Goal: Task Accomplishment & Management: Manage account settings

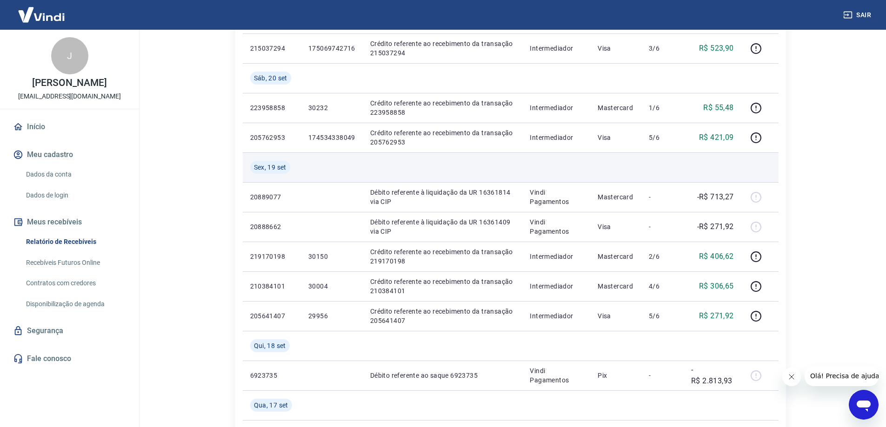
scroll to position [465, 0]
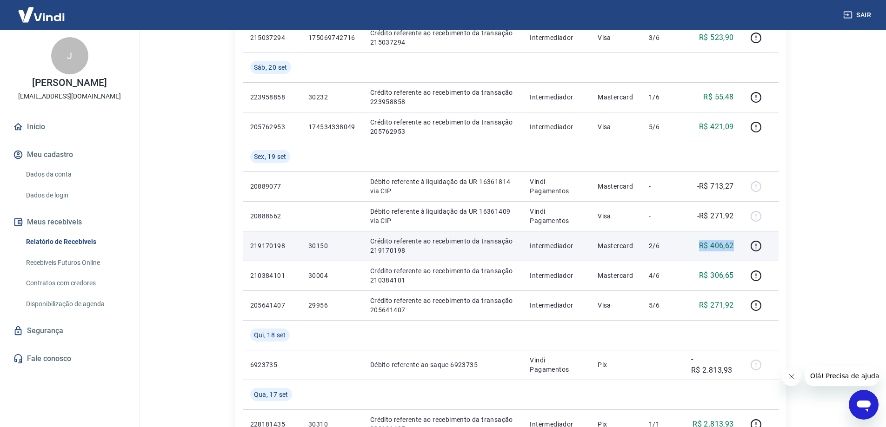
drag, startPoint x: 695, startPoint y: 248, endPoint x: 709, endPoint y: 252, distance: 14.3
click at [737, 246] on td "R$ 406,62" at bounding box center [712, 246] width 58 height 30
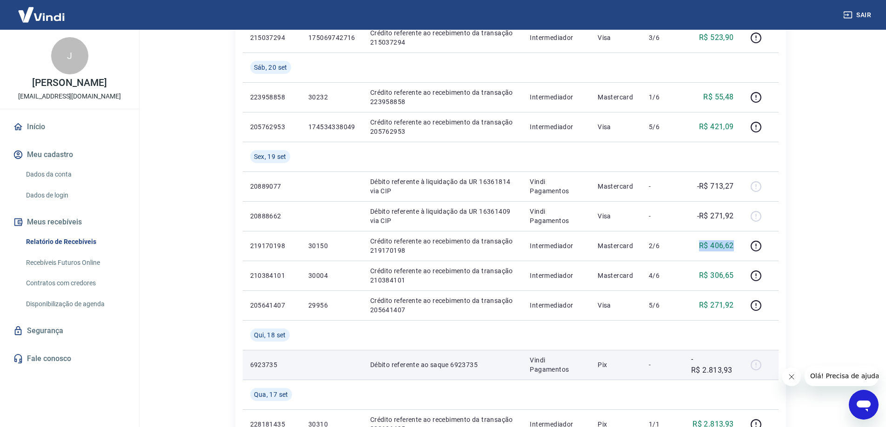
copy p "R$ 406,62"
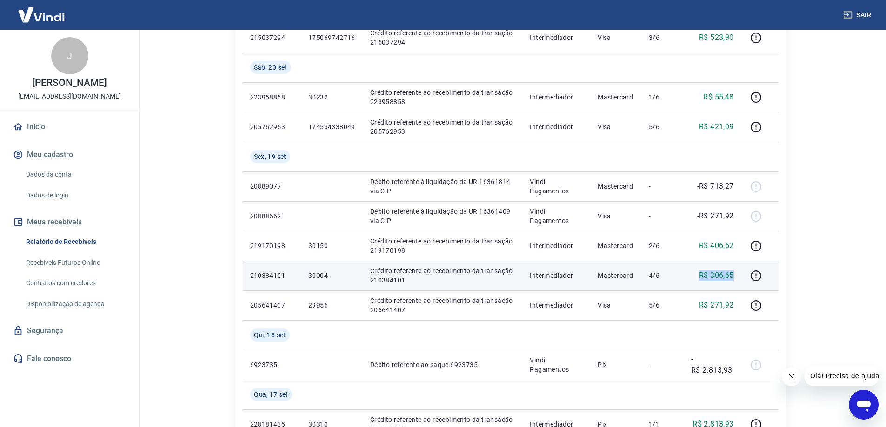
drag, startPoint x: 693, startPoint y: 278, endPoint x: 739, endPoint y: 278, distance: 46.0
click at [739, 278] on td "R$ 306,65" at bounding box center [712, 276] width 58 height 30
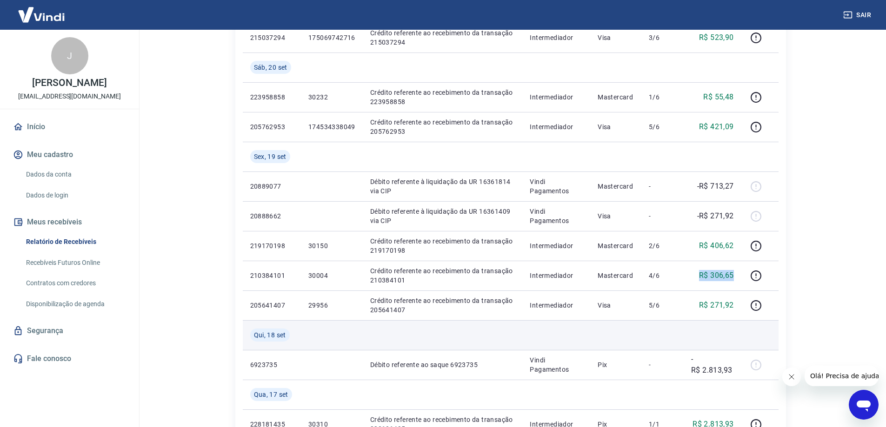
copy p "R$ 306,65"
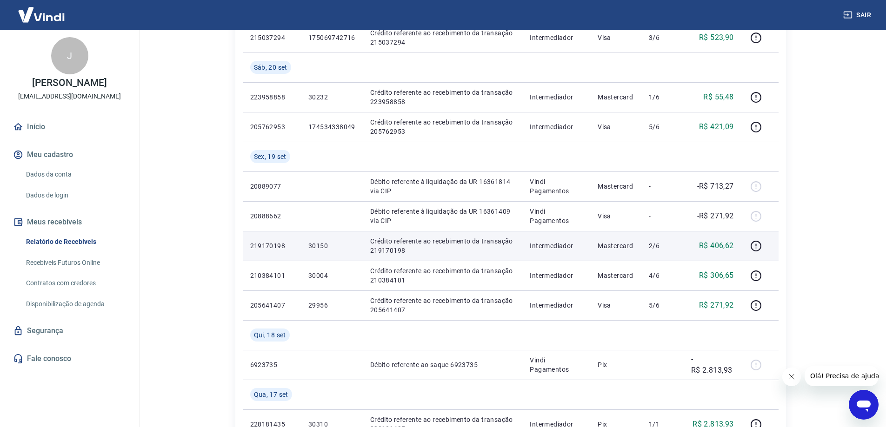
click at [284, 245] on p "219170198" at bounding box center [271, 245] width 43 height 9
click at [280, 244] on p "219170198" at bounding box center [271, 245] width 43 height 9
copy p "219170198"
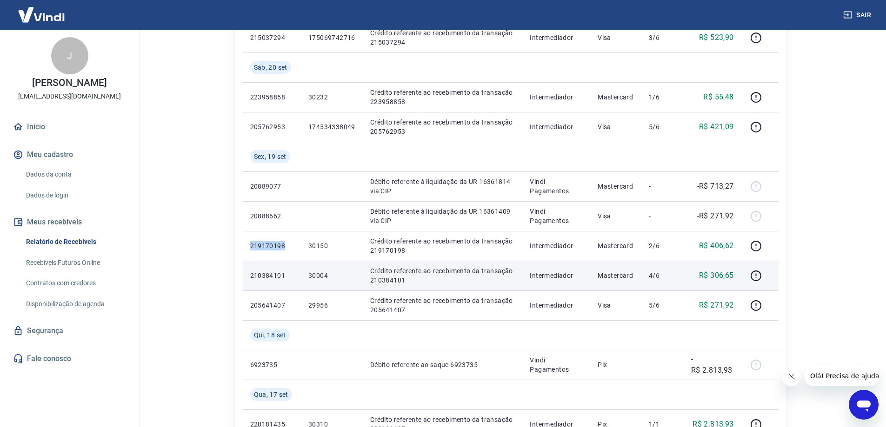
copy p "219170198"
drag, startPoint x: 245, startPoint y: 274, endPoint x: 286, endPoint y: 278, distance: 41.2
click at [286, 278] on td "210384101" at bounding box center [272, 276] width 58 height 30
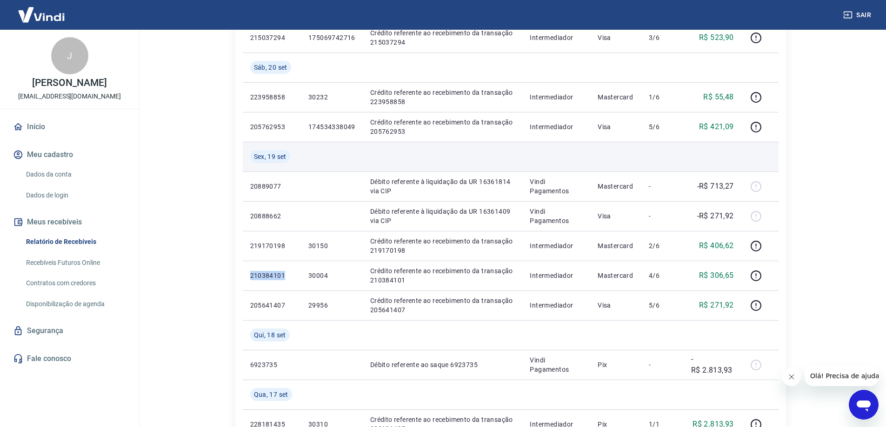
copy p "210384101"
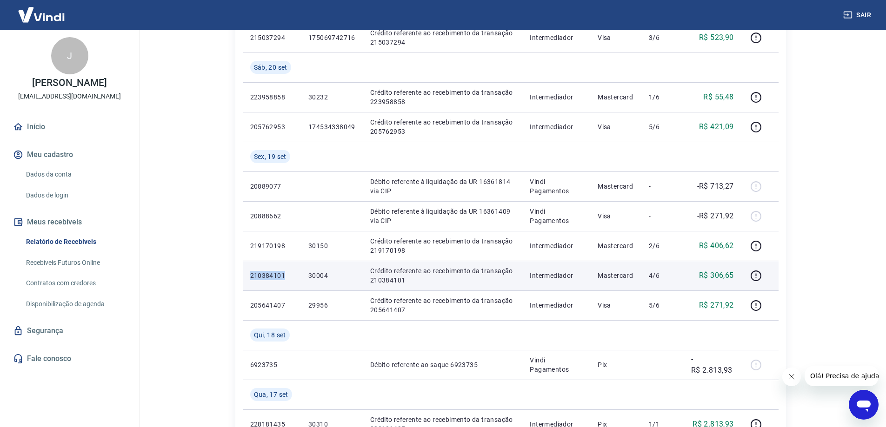
click at [287, 271] on td "210384101" at bounding box center [272, 276] width 58 height 30
click at [290, 274] on p "210384101" at bounding box center [271, 275] width 43 height 9
drag, startPoint x: 245, startPoint y: 275, endPoint x: 290, endPoint y: 275, distance: 44.6
click at [290, 275] on td "210384101" at bounding box center [272, 276] width 58 height 30
copy p "210384101"
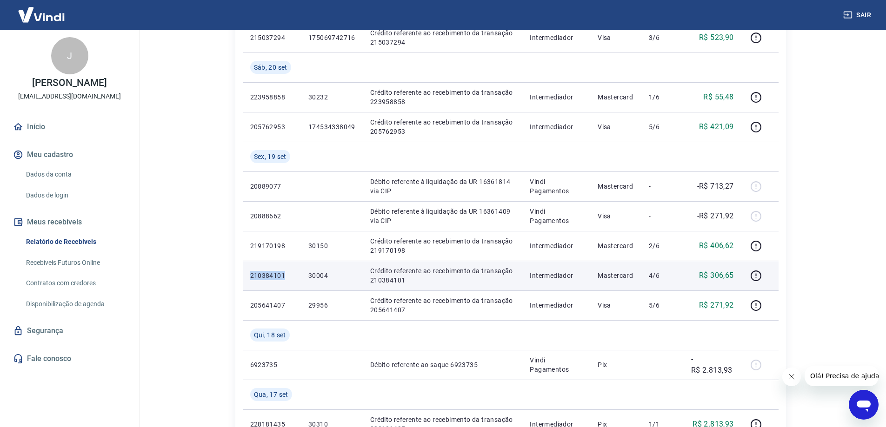
click at [263, 271] on td "210384101" at bounding box center [272, 276] width 58 height 30
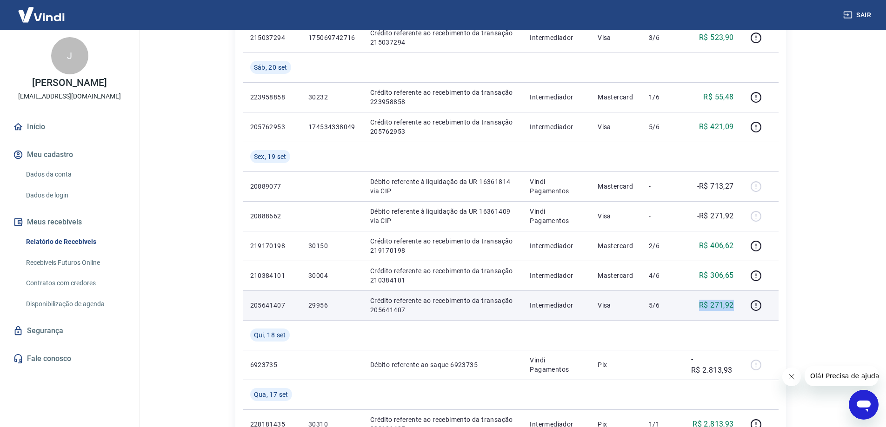
drag, startPoint x: 697, startPoint y: 304, endPoint x: 740, endPoint y: 305, distance: 42.3
click at [740, 305] on td "R$ 271,92" at bounding box center [712, 306] width 58 height 30
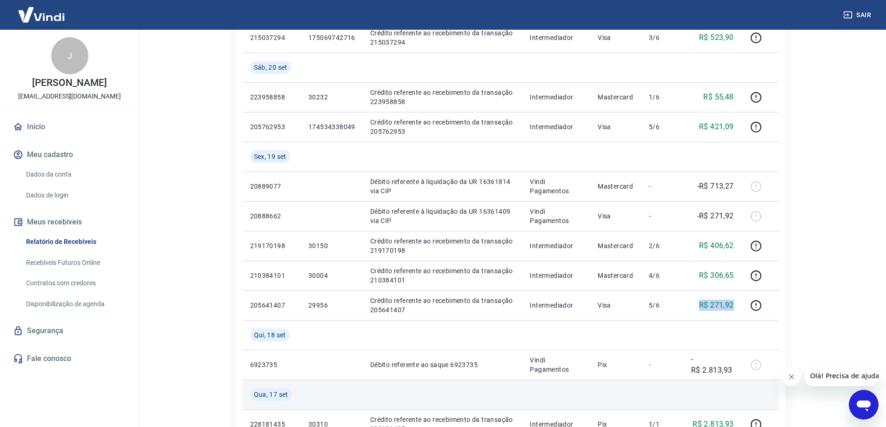
copy p "R$ 271,92"
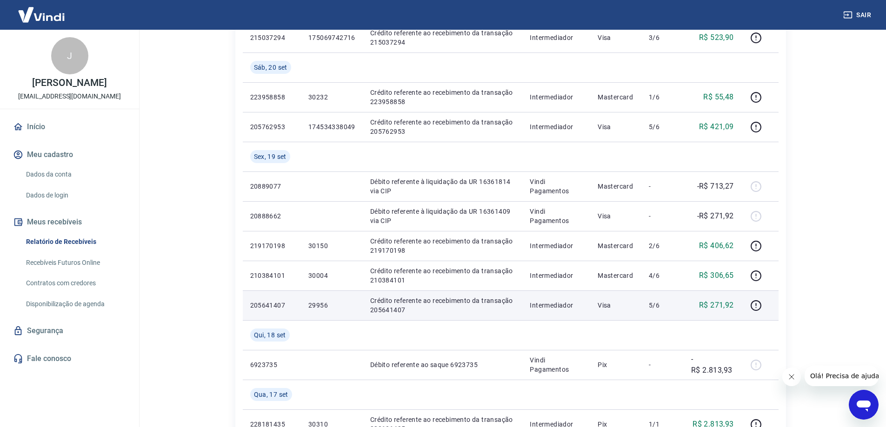
click at [275, 302] on p "205641407" at bounding box center [271, 305] width 43 height 9
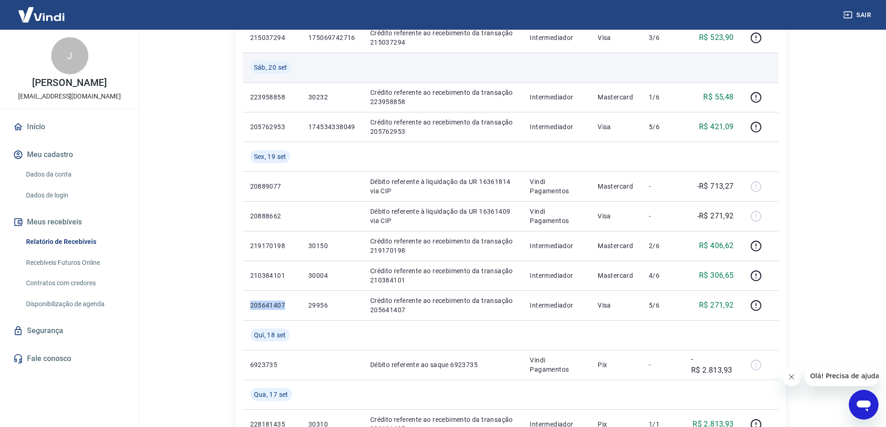
copy p "205641407"
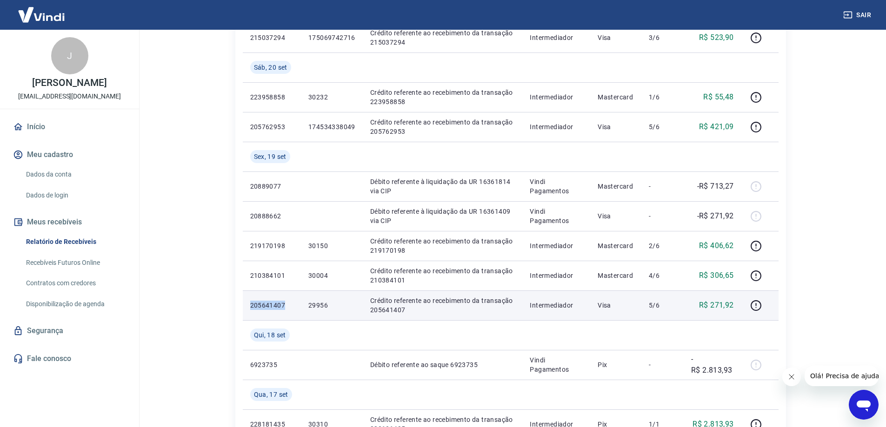
click at [271, 307] on p "205641407" at bounding box center [271, 305] width 43 height 9
